Goal: Task Accomplishment & Management: Complete application form

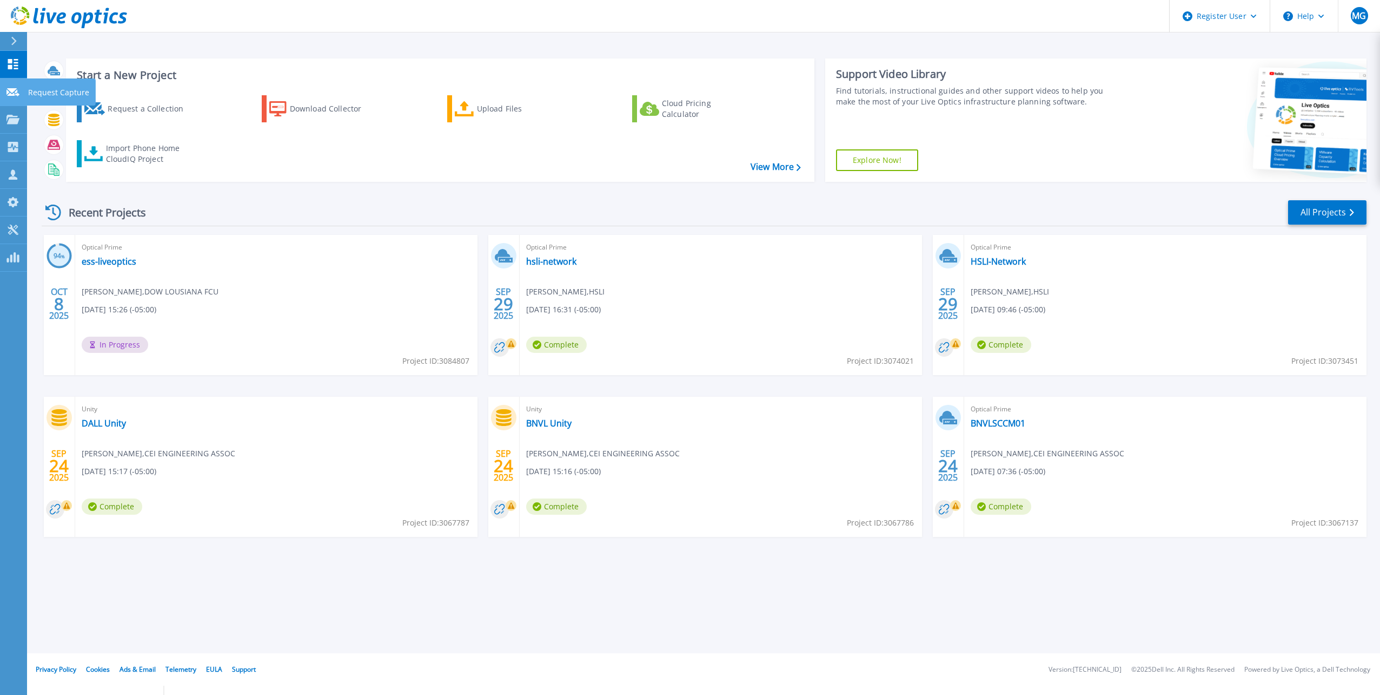
click at [11, 94] on icon at bounding box center [12, 92] width 13 height 8
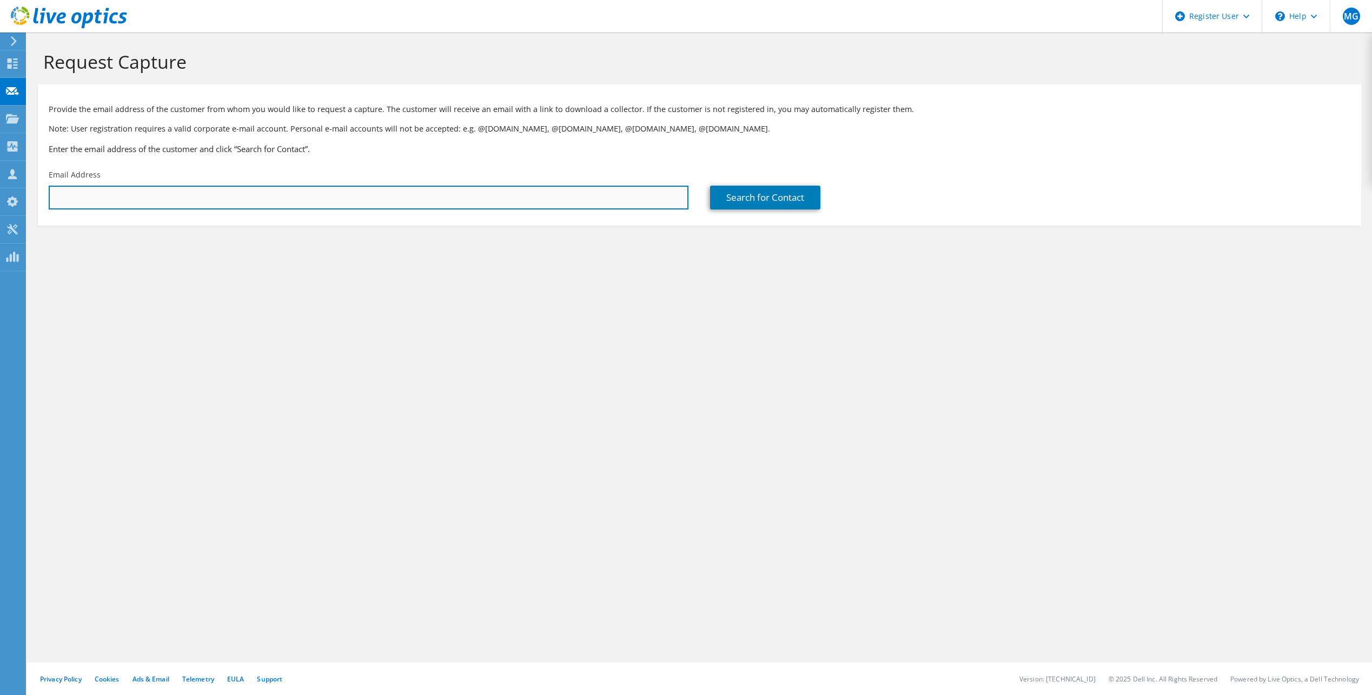
click at [137, 195] on input "text" at bounding box center [369, 198] width 640 height 24
paste input "jhorrocks@f1techgroup.com"
type input "jhorrocks@f1techgroup.com"
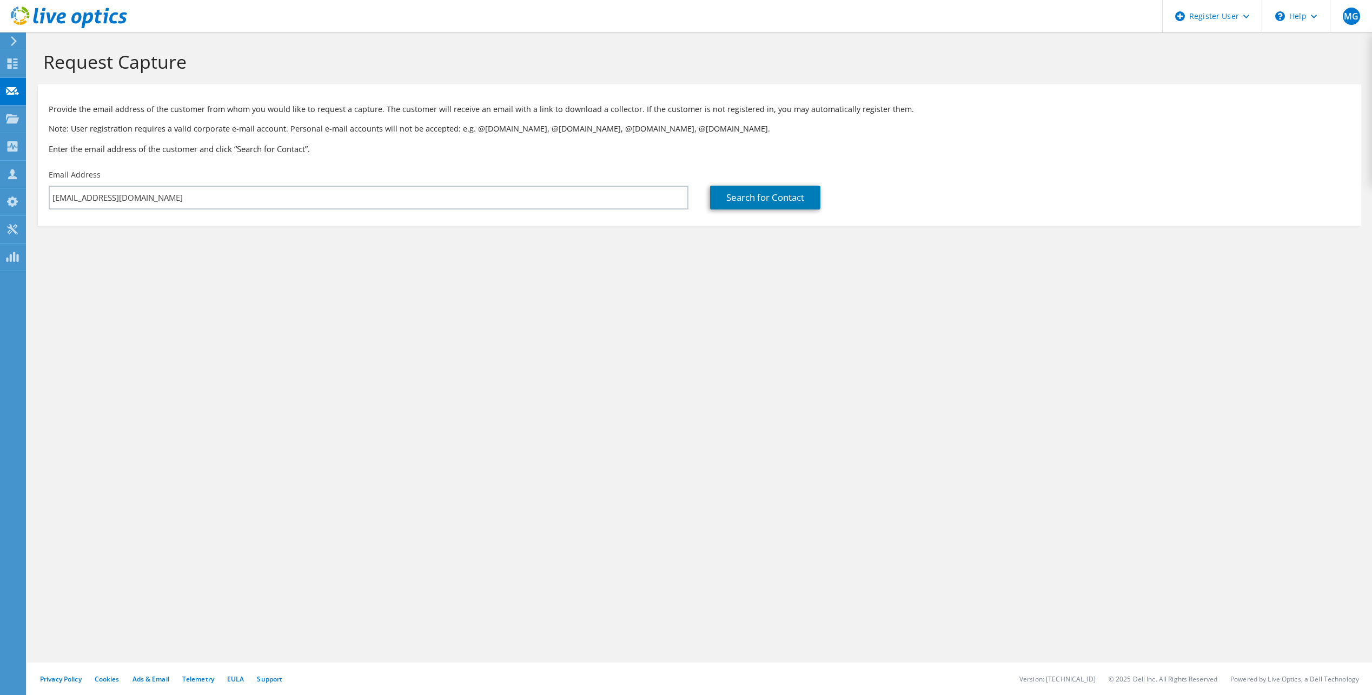
click at [594, 344] on div "Request Capture Provide the email address of the customer from whom you would l…" at bounding box center [699, 363] width 1345 height 662
click at [765, 199] on link "Search for Contact" at bounding box center [765, 198] width 110 height 24
type input "F1 TECHNOLOGY GROUP LLC"
type input "Jason"
type input "Horrocks"
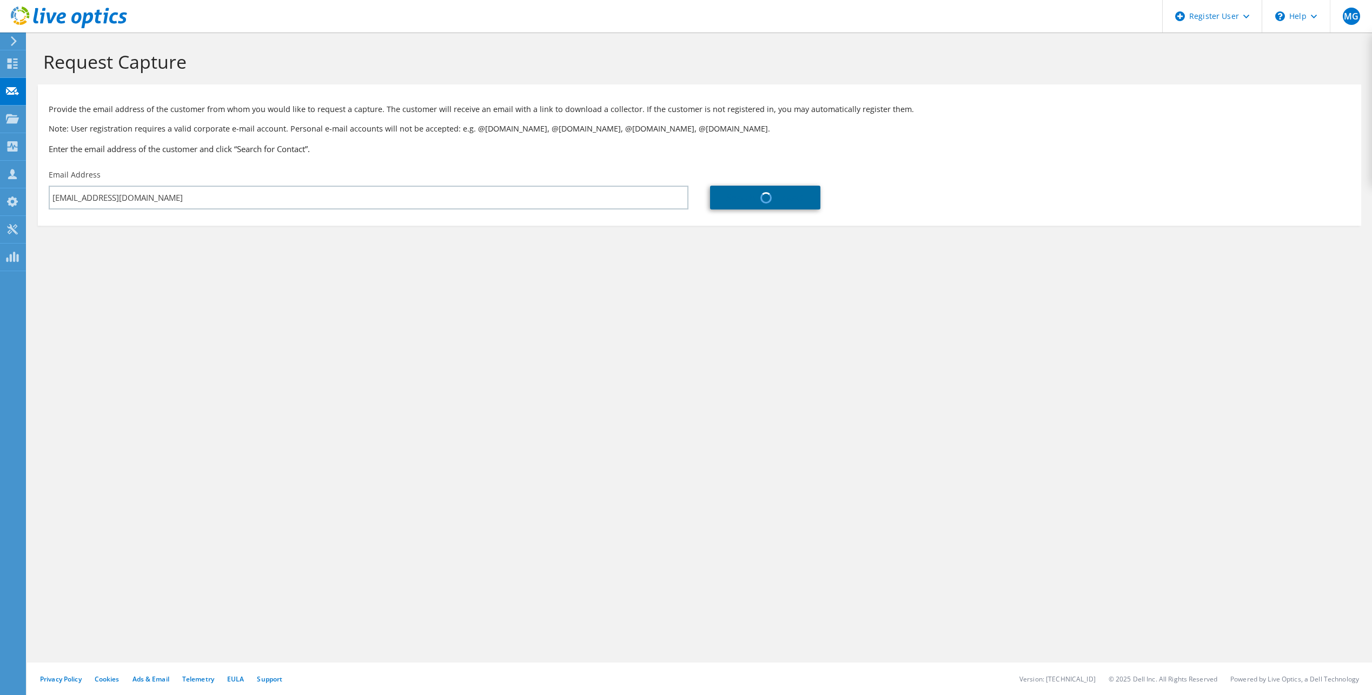
type input "United States"
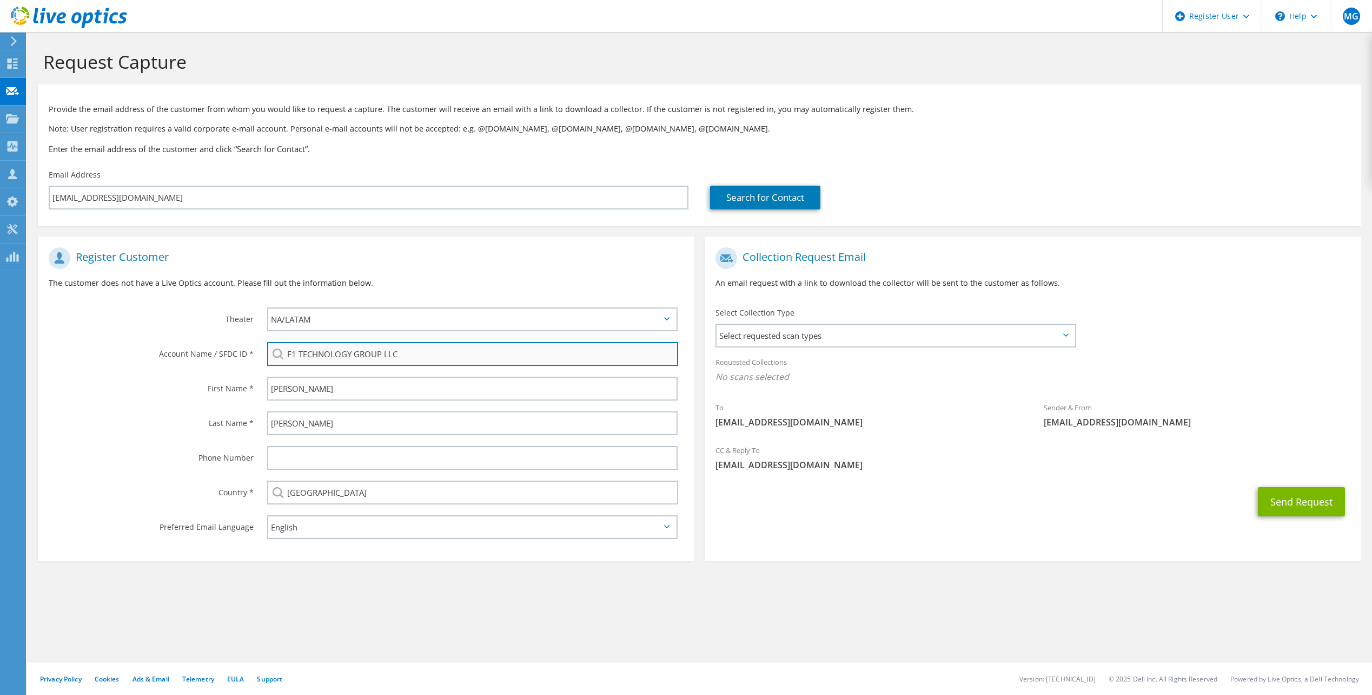
click at [418, 358] on input "F1 TECHNOLOGY GROUP LLC" at bounding box center [472, 354] width 411 height 24
drag, startPoint x: 417, startPoint y: 356, endPoint x: 224, endPoint y: 359, distance: 192.6
click at [224, 359] on div "Account Name / SFDC ID * F1 TECHNOLOGY GROUP LLC" at bounding box center [366, 353] width 656 height 35
click at [281, 355] on div "F1 TECHNOLOGY GROUP LLC" at bounding box center [472, 354] width 411 height 24
drag, startPoint x: 450, startPoint y: 353, endPoint x: 243, endPoint y: 355, distance: 207.2
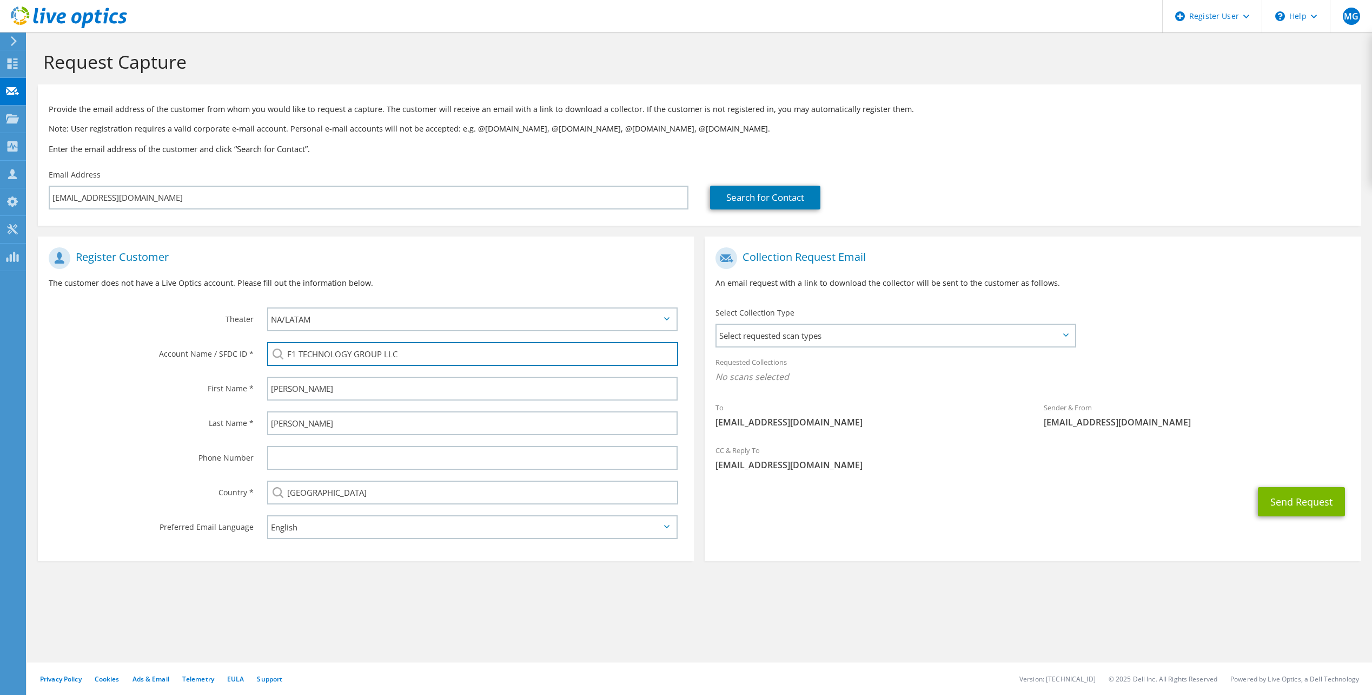
click at [243, 355] on div "Account Name / SFDC ID * F1 TECHNOLOGY GROUP LLC" at bounding box center [366, 353] width 656 height 35
click at [375, 354] on input "Directional r" at bounding box center [472, 354] width 411 height 24
click at [327, 365] on li "DIRECTIONAL RENTALS : 3260961791" at bounding box center [349, 368] width 165 height 13
type input "DIRECTIONAL RENTALS : 3260961791"
click at [547, 272] on div "Register Customer The customer does not have a Live Optics account. Please fill…" at bounding box center [366, 272] width 656 height 60
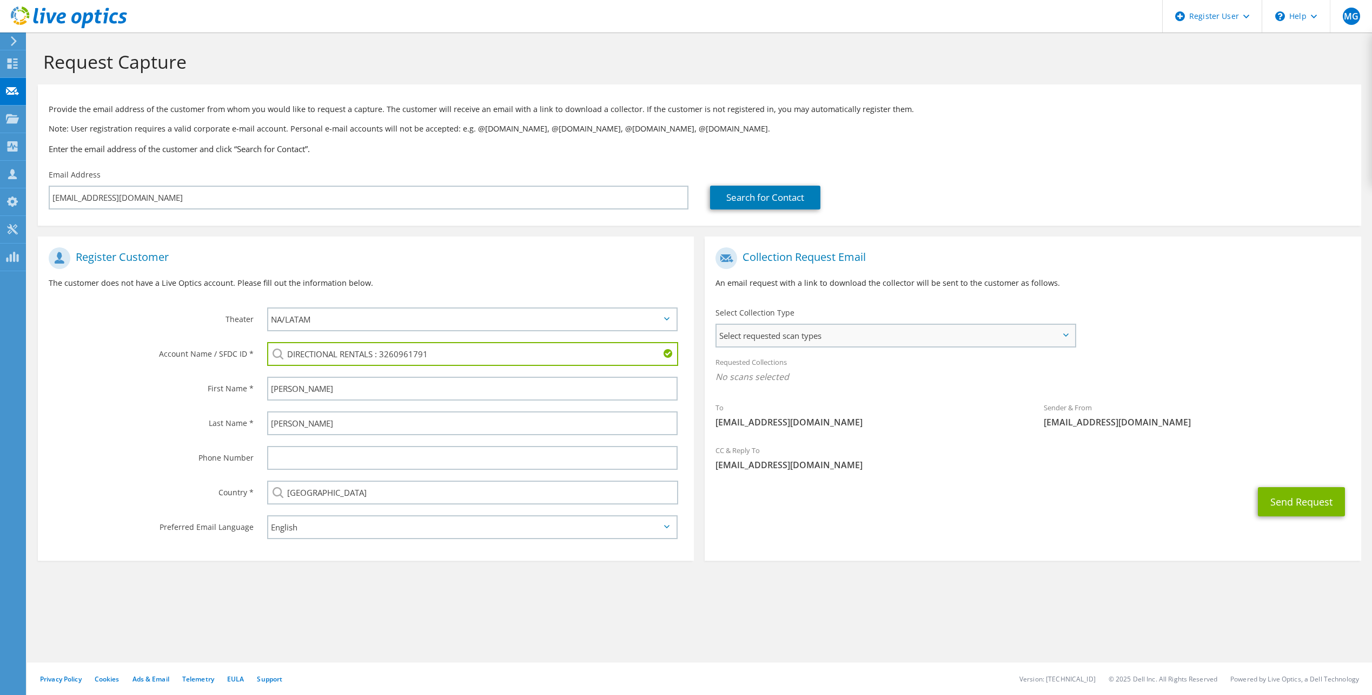
click at [1072, 332] on span "Select requested scan types" at bounding box center [896, 336] width 358 height 22
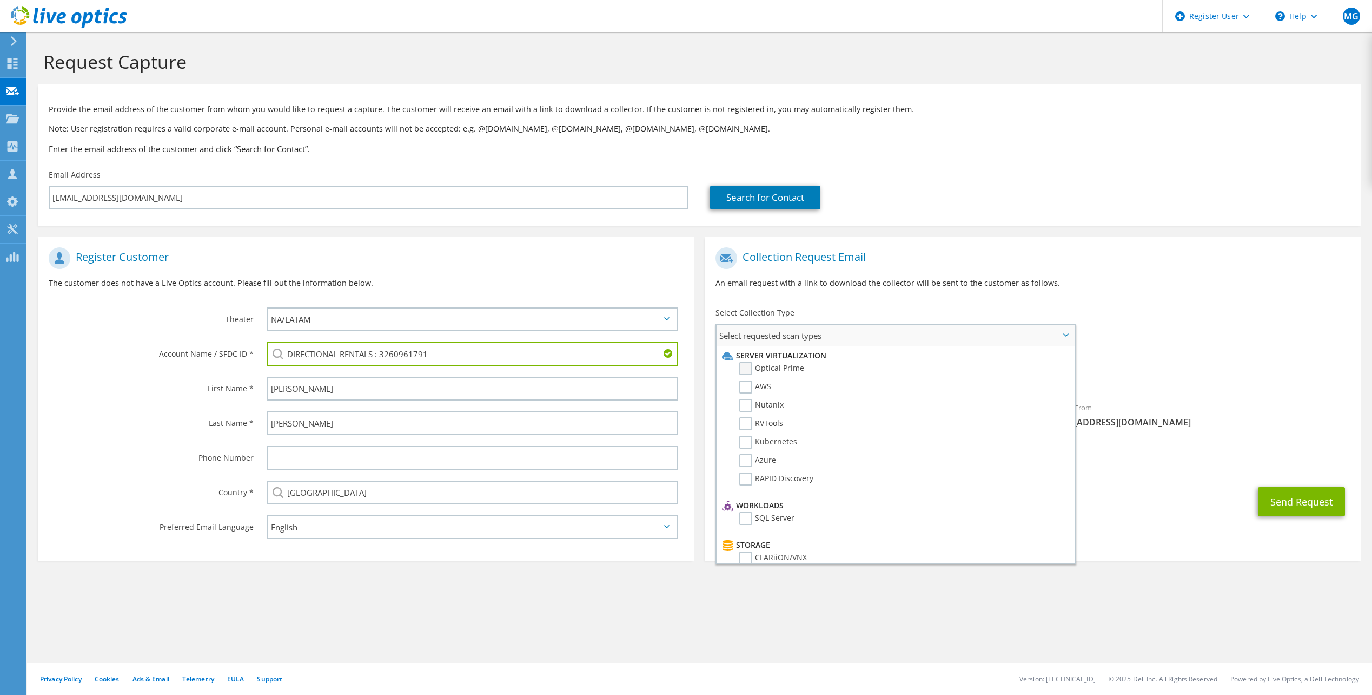
click at [745, 373] on label "Optical Prime" at bounding box center [771, 368] width 65 height 13
click at [0, 0] on input "Optical Prime" at bounding box center [0, 0] width 0 height 0
click at [799, 616] on div "Request Capture Provide the email address of the customer from whom you would l…" at bounding box center [699, 363] width 1345 height 662
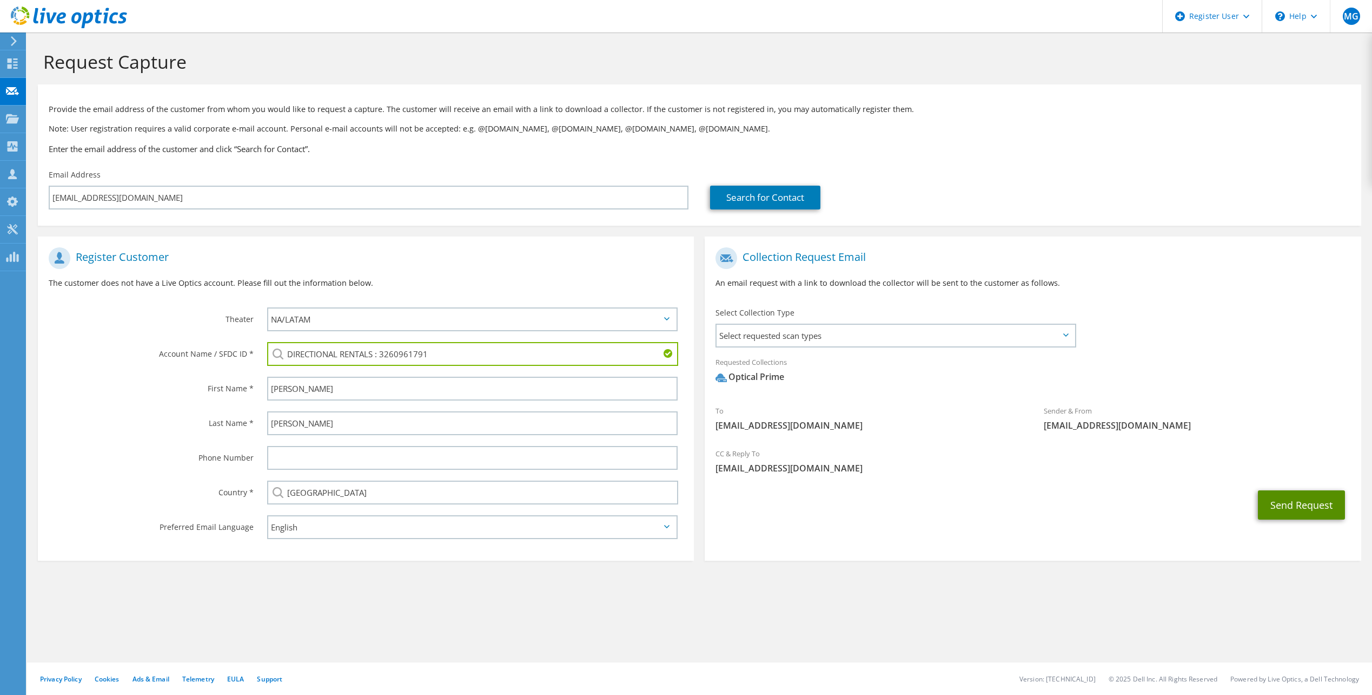
click at [1308, 504] on button "Send Request" at bounding box center [1301, 504] width 87 height 29
